Goal: Navigation & Orientation: Go to known website

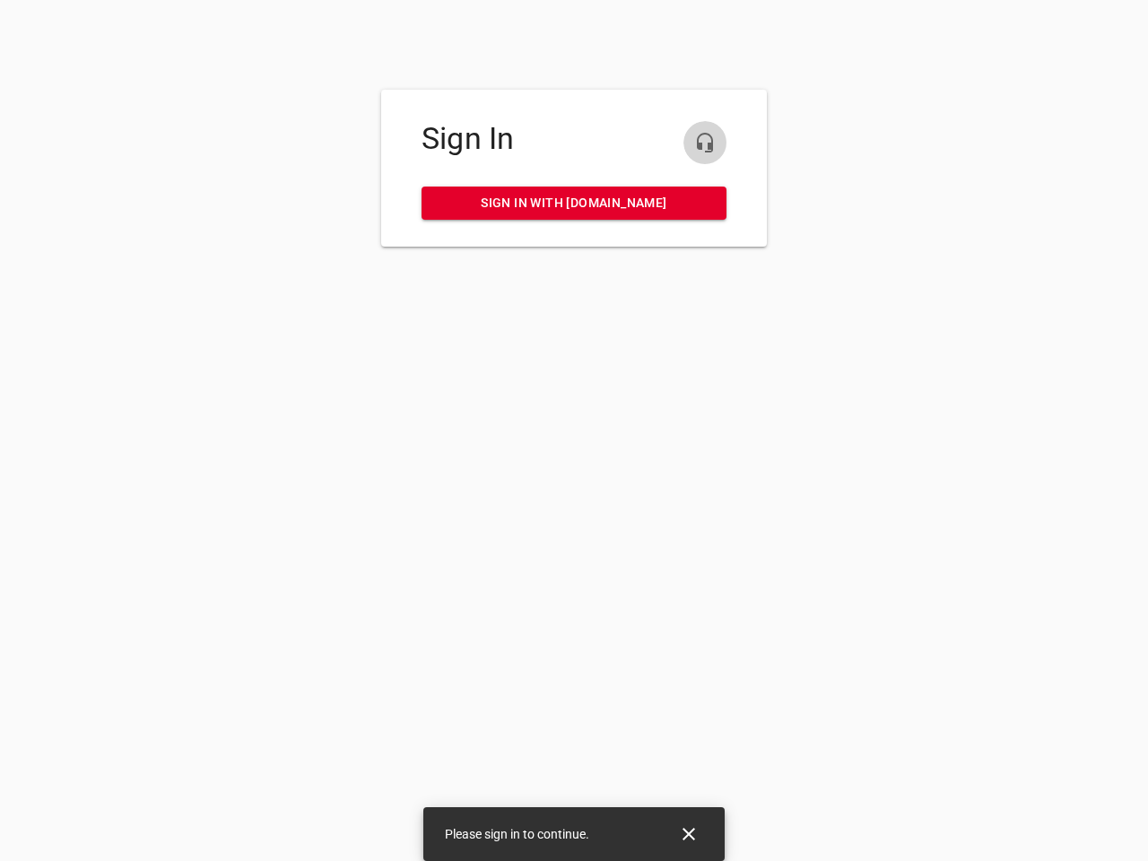
click at [705, 143] on icon "button" at bounding box center [705, 143] width 22 height 22
click at [689, 834] on icon "Close" at bounding box center [689, 834] width 13 height 13
